Goal: Task Accomplishment & Management: Manage account settings

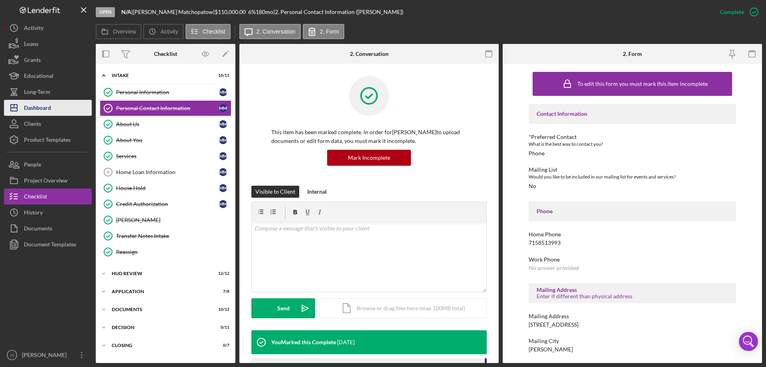
click at [43, 103] on div "Dashboard" at bounding box center [37, 109] width 27 height 18
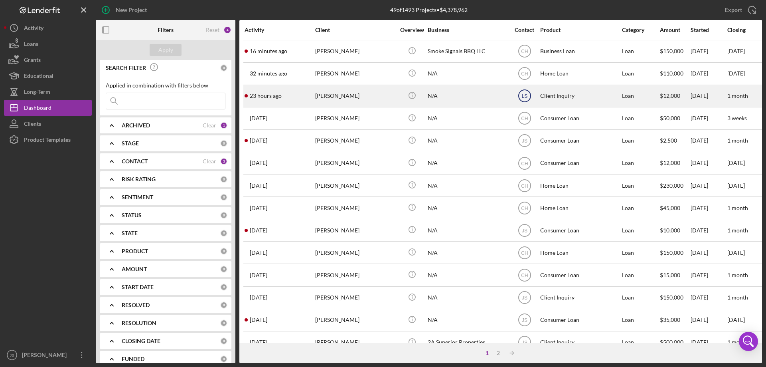
click at [523, 54] on text "LS" at bounding box center [524, 52] width 7 height 6
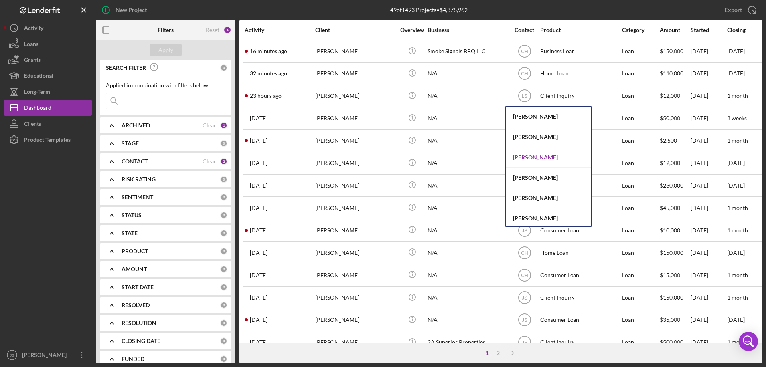
click at [533, 157] on div "[PERSON_NAME]" at bounding box center [548, 157] width 85 height 20
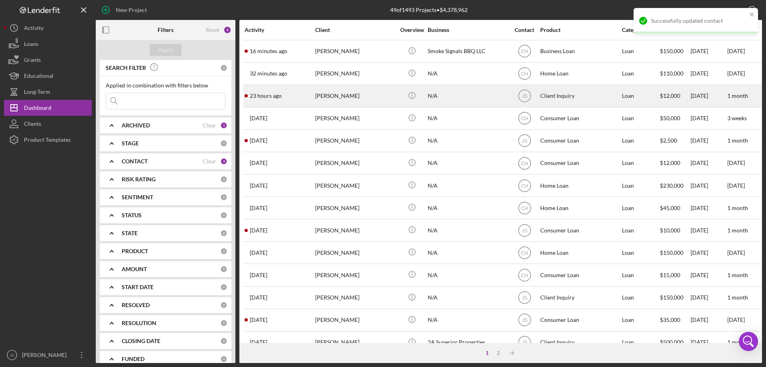
click at [300, 99] on div "23 hours ago [PERSON_NAME]" at bounding box center [280, 95] width 70 height 21
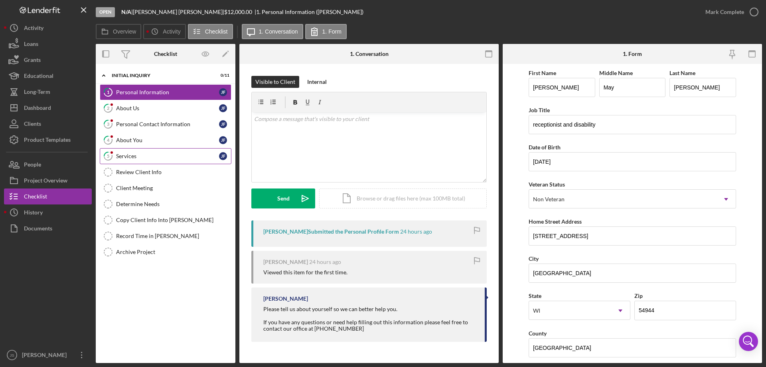
click at [161, 153] on div "Services" at bounding box center [167, 156] width 103 height 6
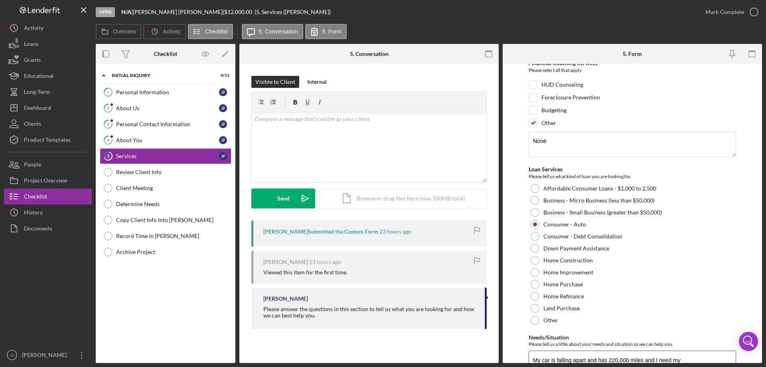
scroll to position [92, 0]
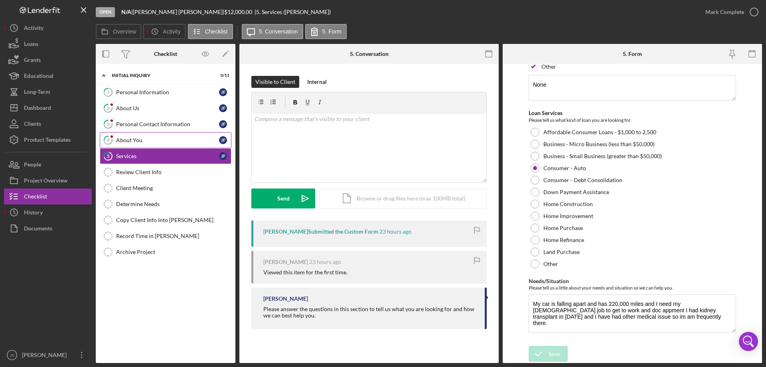
click at [161, 140] on div "About You" at bounding box center [167, 140] width 103 height 6
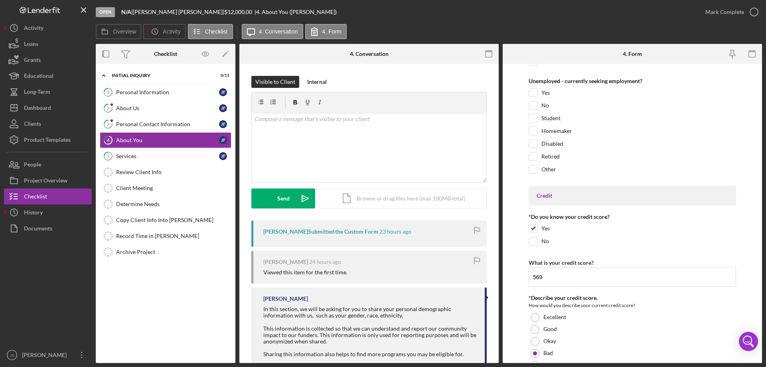
scroll to position [861, 0]
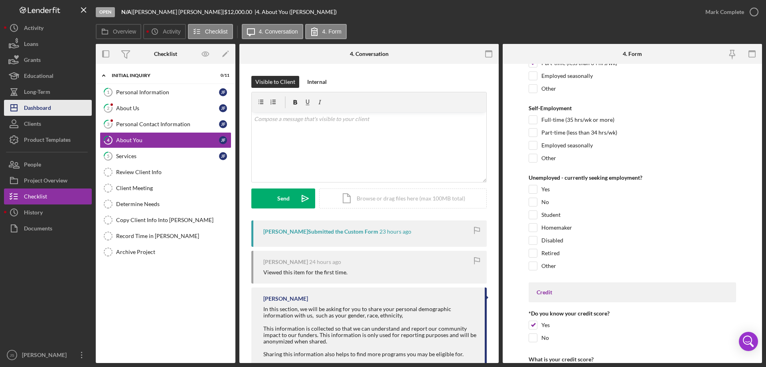
drag, startPoint x: 38, startPoint y: 109, endPoint x: 89, endPoint y: 105, distance: 50.4
click at [39, 110] on div "Dashboard" at bounding box center [37, 109] width 27 height 18
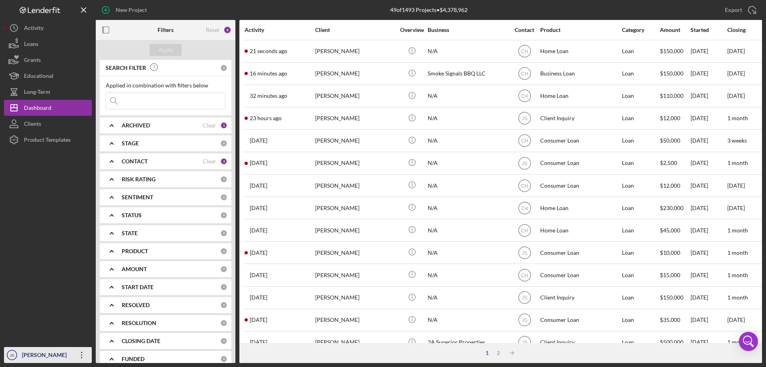
click at [52, 355] on div "[PERSON_NAME]" at bounding box center [46, 356] width 52 height 18
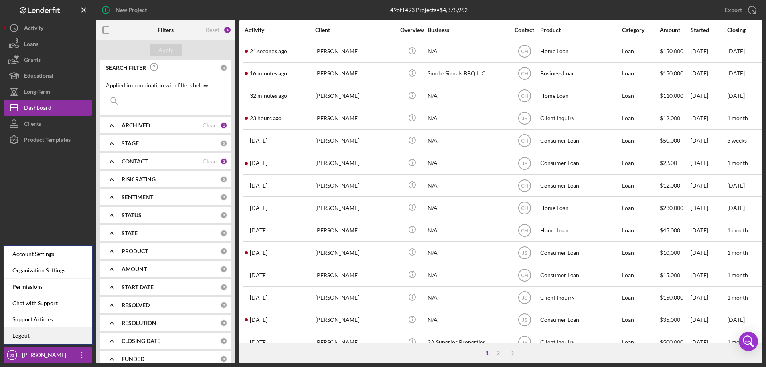
click at [28, 333] on link "Logout" at bounding box center [48, 336] width 88 height 16
